Goal: Transaction & Acquisition: Purchase product/service

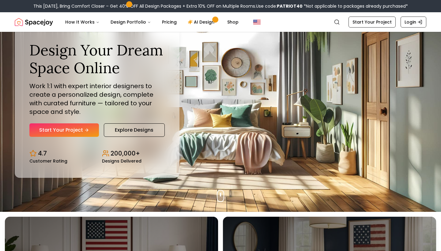
scroll to position [21, 0]
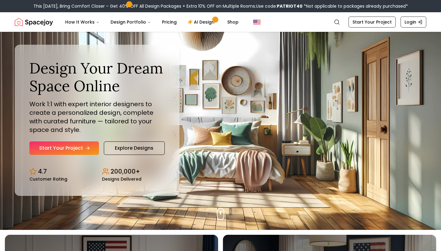
click at [75, 150] on link "Start Your Project" at bounding box center [63, 147] width 69 height 13
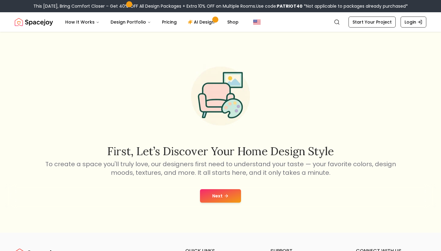
click at [203, 199] on button "Next" at bounding box center [220, 195] width 41 height 13
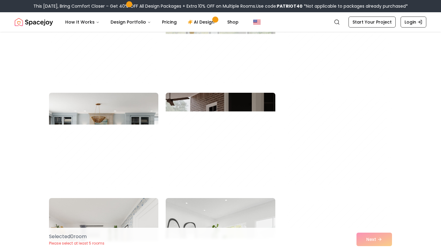
scroll to position [413, 0]
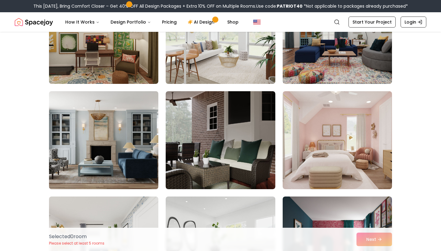
click at [114, 150] on img at bounding box center [103, 140] width 115 height 103
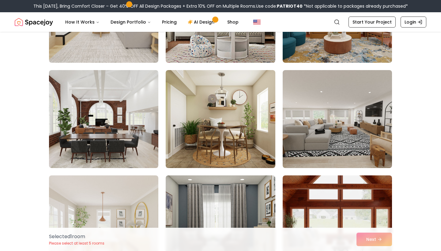
scroll to position [959, 0]
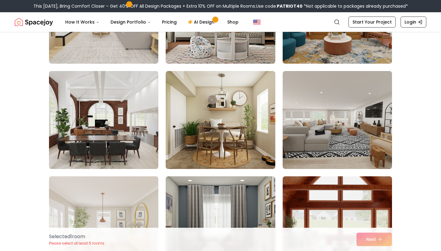
click at [95, 142] on img at bounding box center [103, 120] width 115 height 103
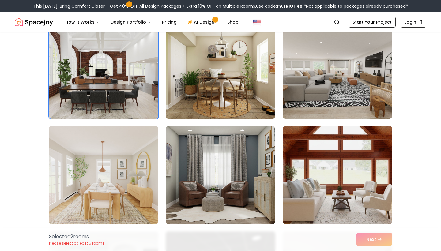
scroll to position [1010, 0]
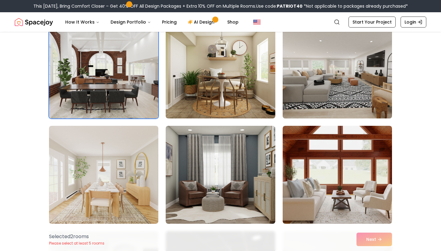
click at [358, 75] on img at bounding box center [337, 69] width 115 height 103
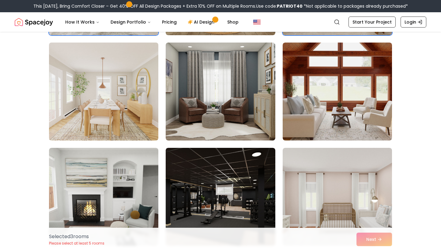
scroll to position [1097, 0]
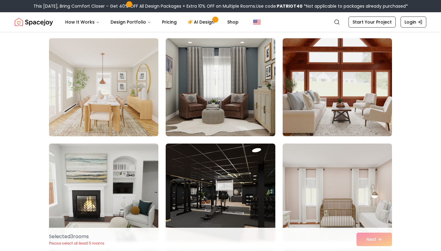
click at [122, 98] on img at bounding box center [103, 87] width 115 height 103
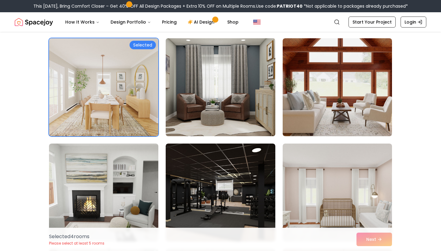
click at [230, 91] on img at bounding box center [220, 87] width 115 height 103
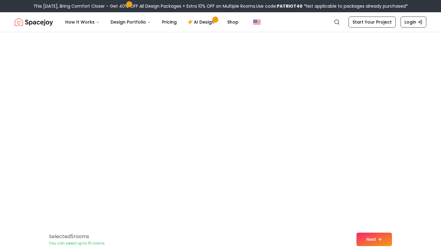
scroll to position [2463, 0]
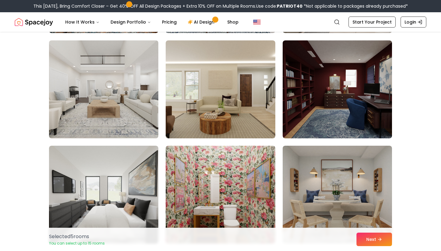
click at [111, 89] on img at bounding box center [103, 89] width 115 height 103
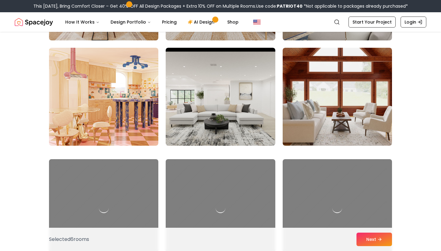
scroll to position [3101, 0]
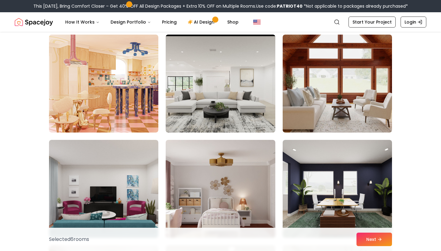
click at [219, 118] on img at bounding box center [220, 83] width 115 height 103
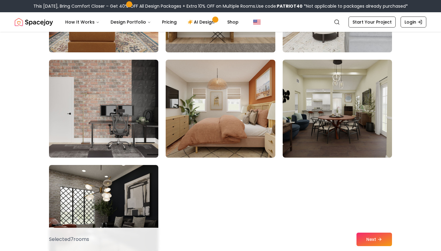
scroll to position [3395, 0]
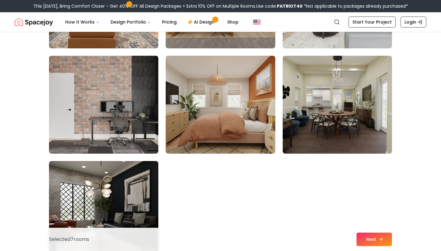
click at [364, 239] on button "Next" at bounding box center [373, 239] width 35 height 13
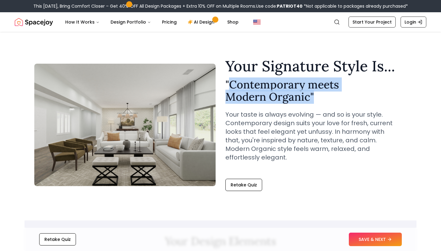
drag, startPoint x: 231, startPoint y: 84, endPoint x: 271, endPoint y: 97, distance: 42.4
click at [271, 97] on h2 "" Contemporary meets Modern Organic "" at bounding box center [315, 90] width 181 height 24
copy h2 "Contemporary meets Modern Organic ""
click at [364, 243] on button "SAVE & NEXT" at bounding box center [374, 239] width 53 height 13
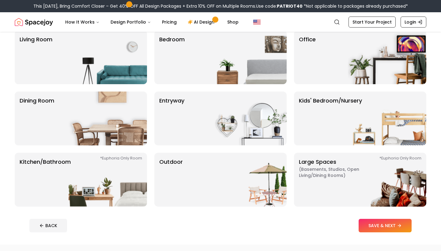
scroll to position [84, 0]
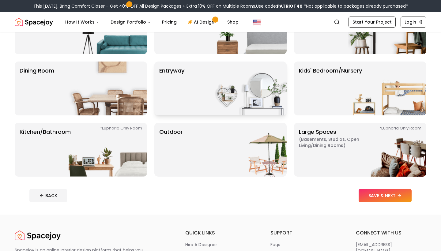
click at [256, 72] on img at bounding box center [247, 88] width 78 height 54
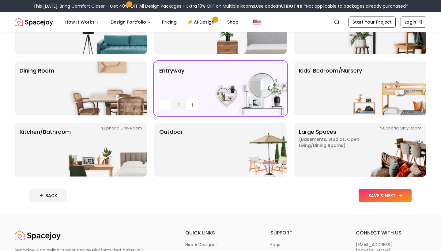
click at [386, 199] on button "SAVE & NEXT" at bounding box center [384, 195] width 53 height 13
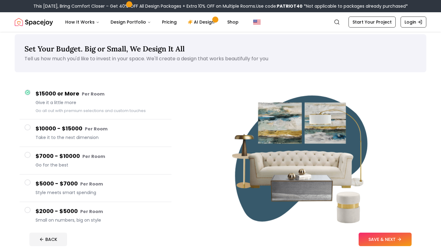
scroll to position [7, 0]
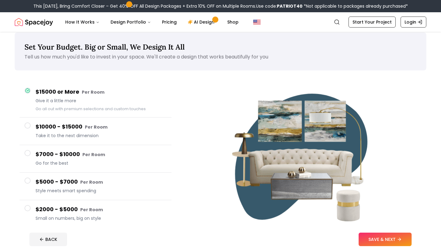
click at [40, 215] on div "$2000 - $5000 Per Room Small on numbers, big on style" at bounding box center [100, 213] width 131 height 17
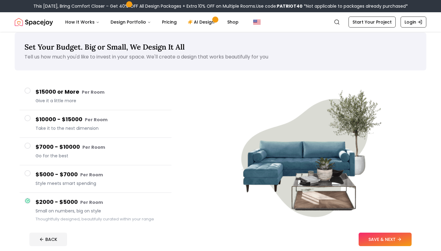
click at [44, 189] on button "$5000 - $7000 Per Room Style meets smart spending" at bounding box center [96, 179] width 152 height 28
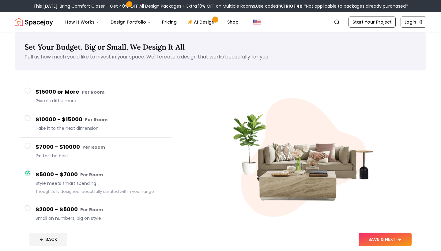
click at [56, 145] on h4 "$7000 - $10000 Per Room" at bounding box center [100, 147] width 131 height 9
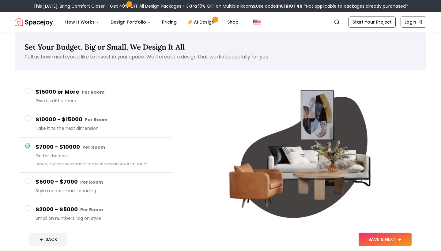
click at [58, 125] on span "Take it to the next dimension" at bounding box center [100, 128] width 131 height 6
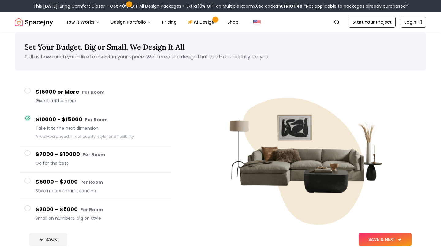
click at [51, 215] on span "Small on numbers, big on style" at bounding box center [100, 218] width 131 height 6
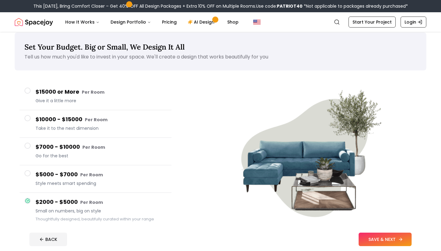
click at [407, 237] on button "SAVE & NEXT" at bounding box center [384, 239] width 53 height 13
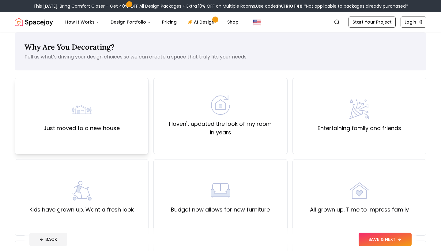
click at [133, 112] on div "Just moved to a new house" at bounding box center [82, 116] width 134 height 76
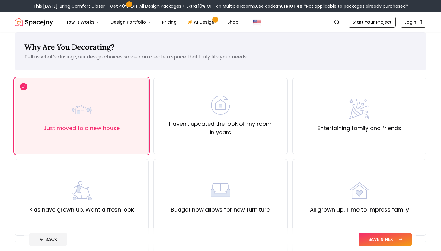
click at [380, 239] on button "SAVE & NEXT" at bounding box center [384, 239] width 53 height 13
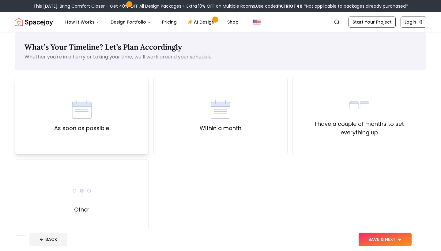
click at [97, 128] on label "As soon as possible" at bounding box center [81, 128] width 55 height 9
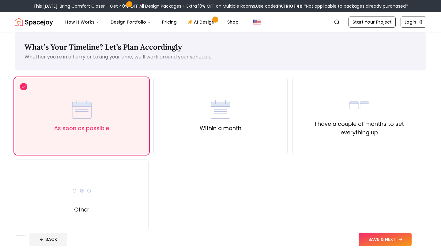
click at [405, 240] on button "SAVE & NEXT" at bounding box center [384, 239] width 53 height 13
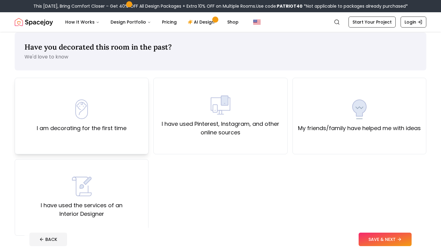
click at [77, 113] on img at bounding box center [82, 109] width 20 height 20
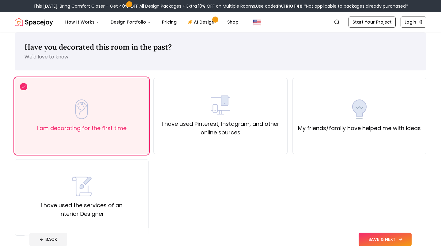
click at [381, 238] on button "SAVE & NEXT" at bounding box center [384, 239] width 53 height 13
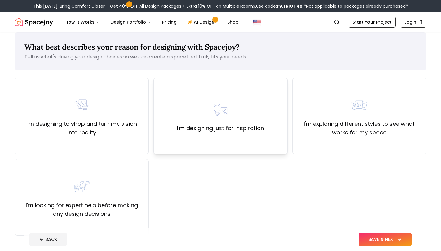
click at [239, 132] on label "I'm designing just for inspiration" at bounding box center [220, 128] width 87 height 9
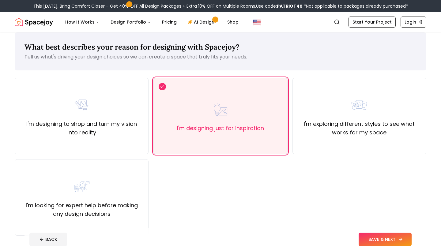
click at [391, 235] on button "SAVE & NEXT" at bounding box center [384, 239] width 53 height 13
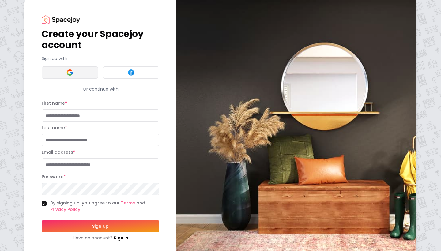
click at [54, 74] on button at bounding box center [70, 72] width 56 height 12
